Goal: Find specific page/section: Find specific page/section

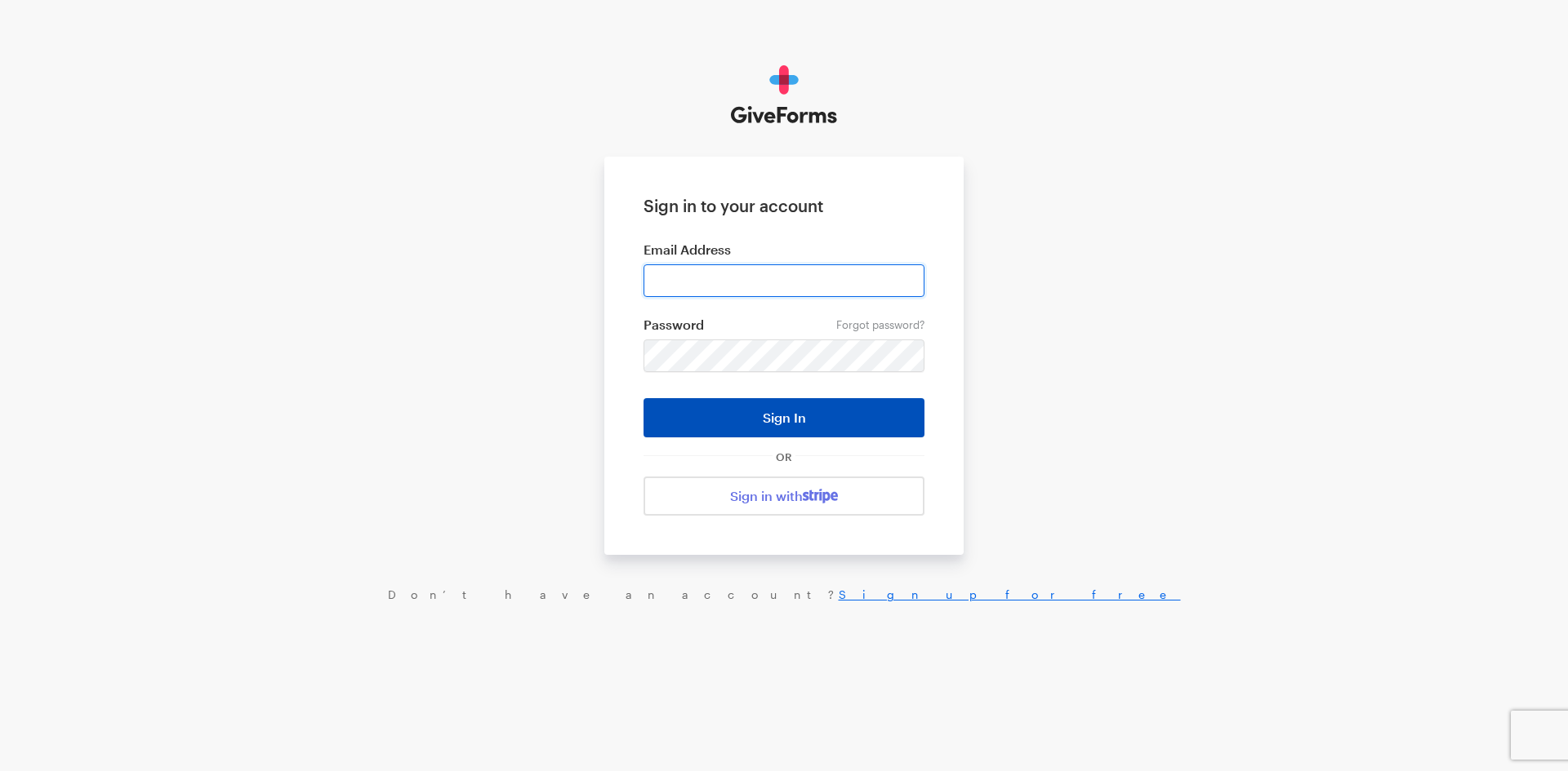
type input "jkerchaert@brightfocus.org"
click at [787, 432] on button "Sign In" at bounding box center [784, 418] width 281 height 39
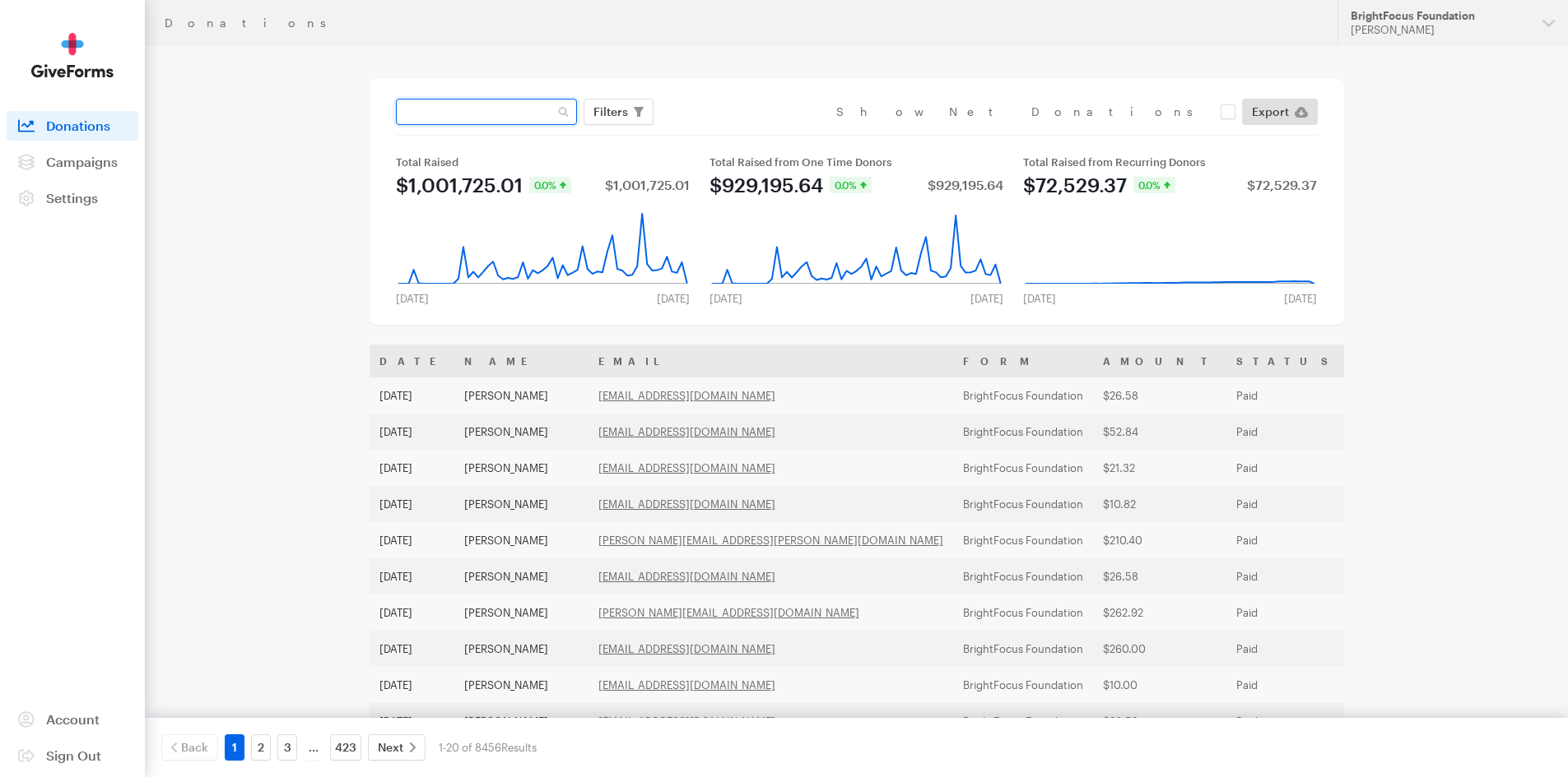
click at [457, 114] on input "text" at bounding box center [486, 112] width 181 height 26
type input "[PERSON_NAME]"
click at [735, 133] on button "Apply" at bounding box center [761, 146] width 53 height 26
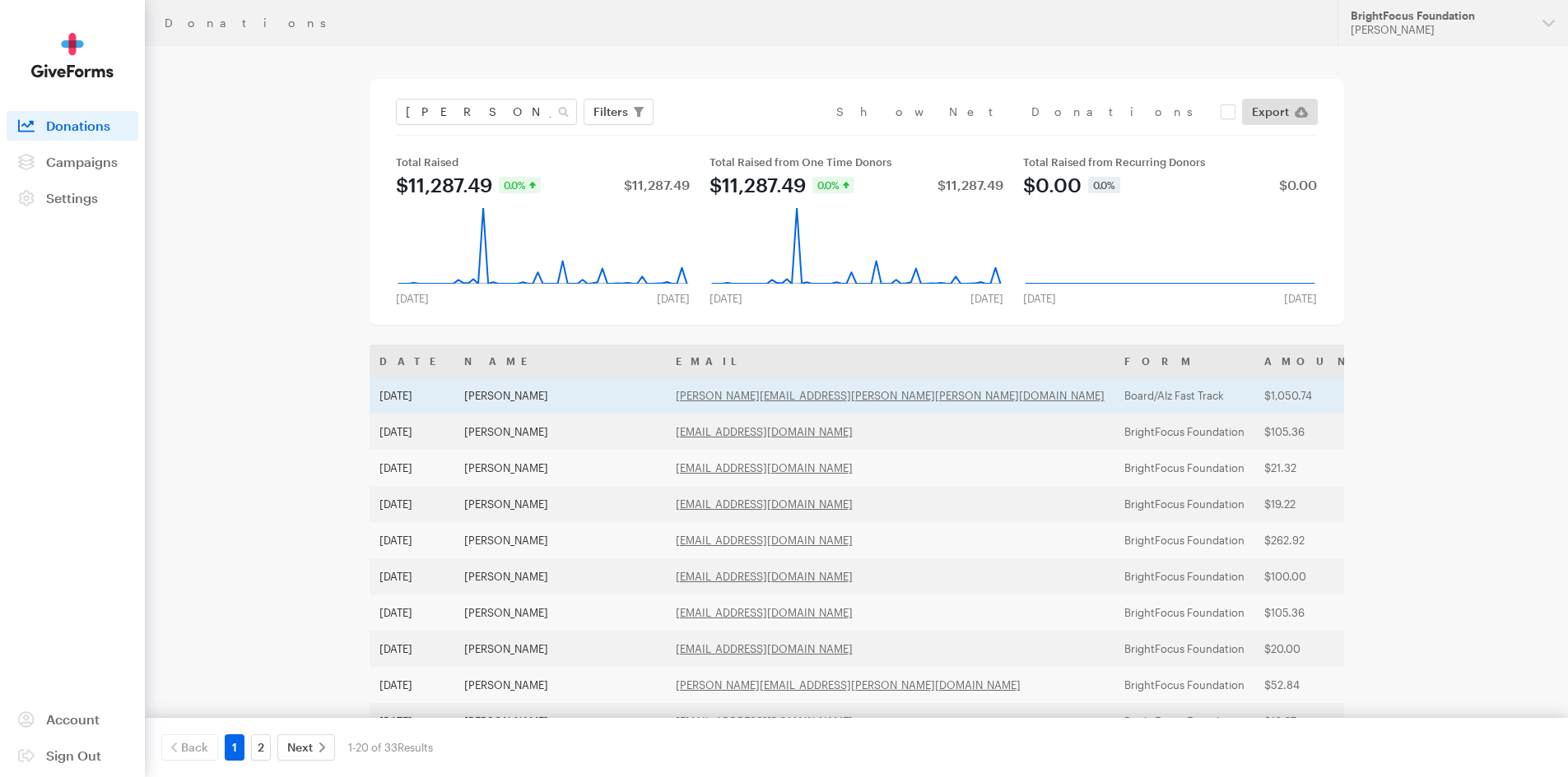
click at [503, 387] on td "Jeff Johnson" at bounding box center [560, 396] width 212 height 36
